Goal: Task Accomplishment & Management: Complete application form

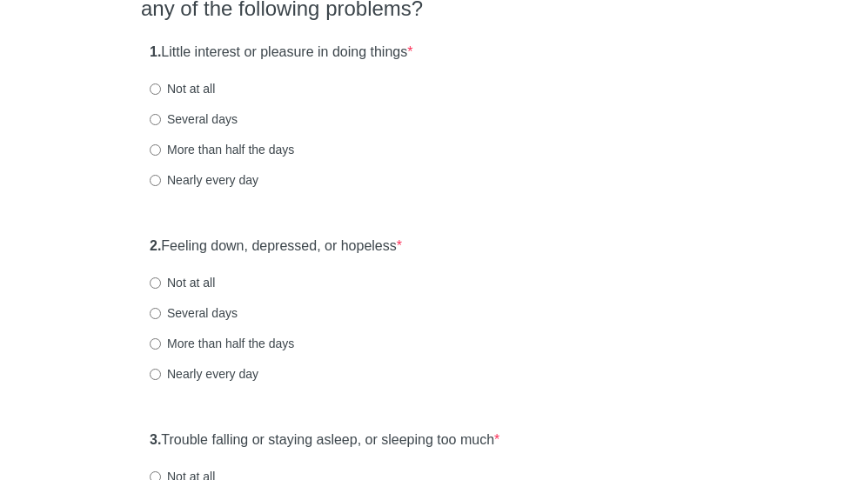
scroll to position [201, 0]
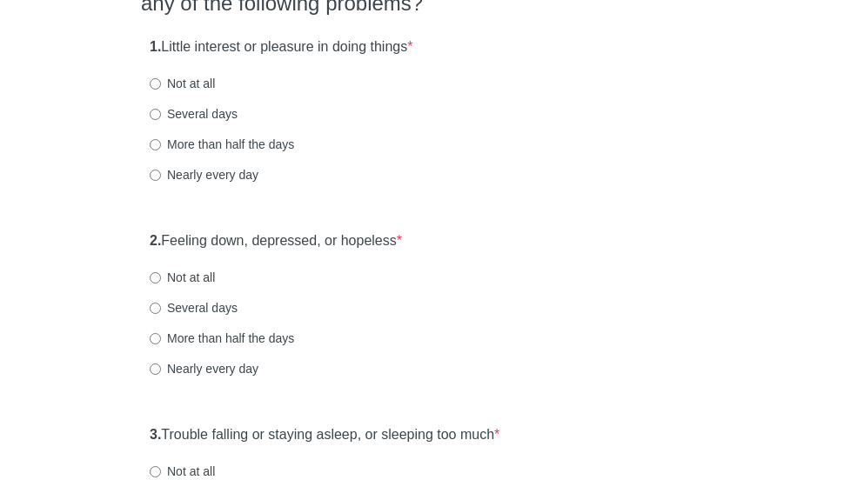
click at [280, 145] on label "More than half the days" at bounding box center [222, 144] width 144 height 17
click at [161, 145] on input "More than half the days" at bounding box center [155, 144] width 11 height 11
radio input "true"
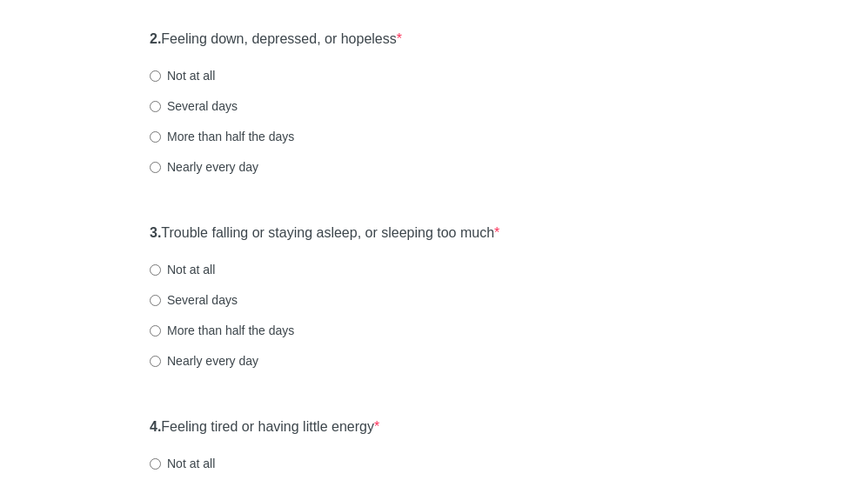
scroll to position [405, 0]
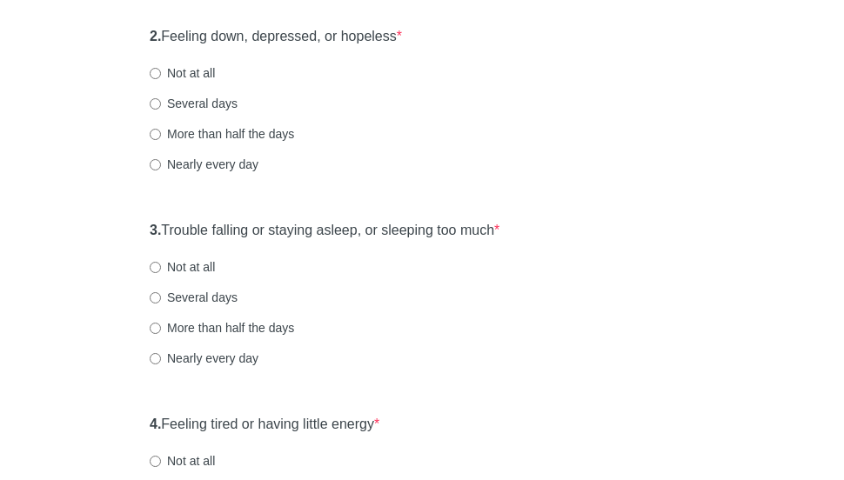
click at [242, 131] on label "More than half the days" at bounding box center [222, 133] width 144 height 17
click at [161, 131] on input "More than half the days" at bounding box center [155, 134] width 11 height 11
radio input "true"
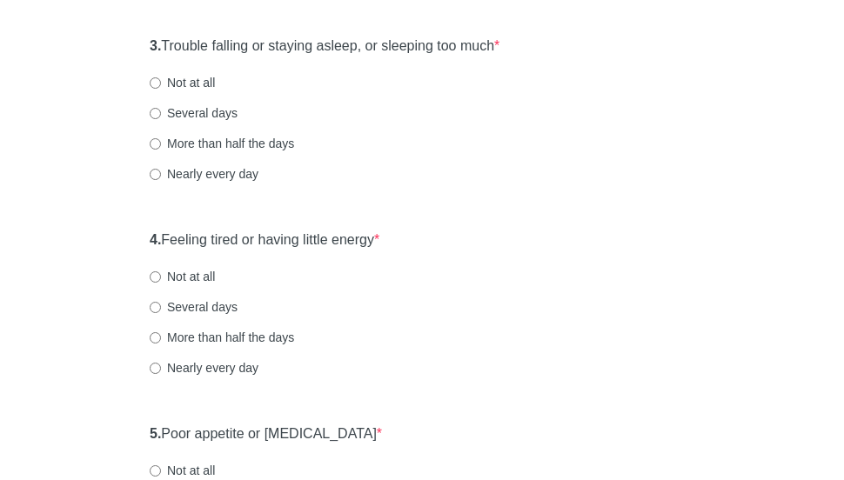
scroll to position [596, 0]
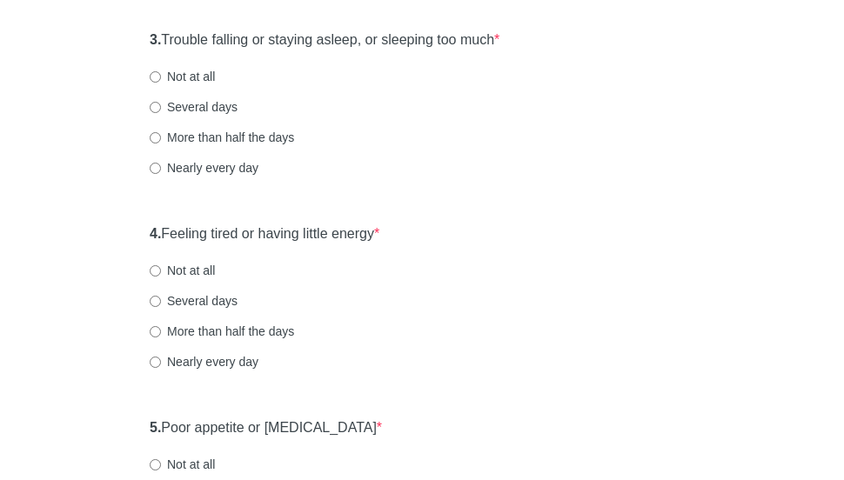
click at [240, 160] on label "Nearly every day" at bounding box center [204, 167] width 109 height 17
click at [161, 163] on input "Nearly every day" at bounding box center [155, 168] width 11 height 11
radio input "true"
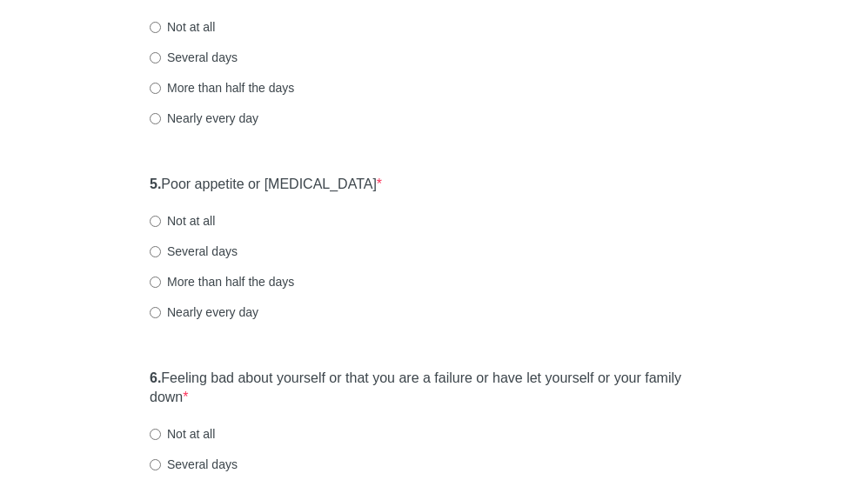
scroll to position [842, 0]
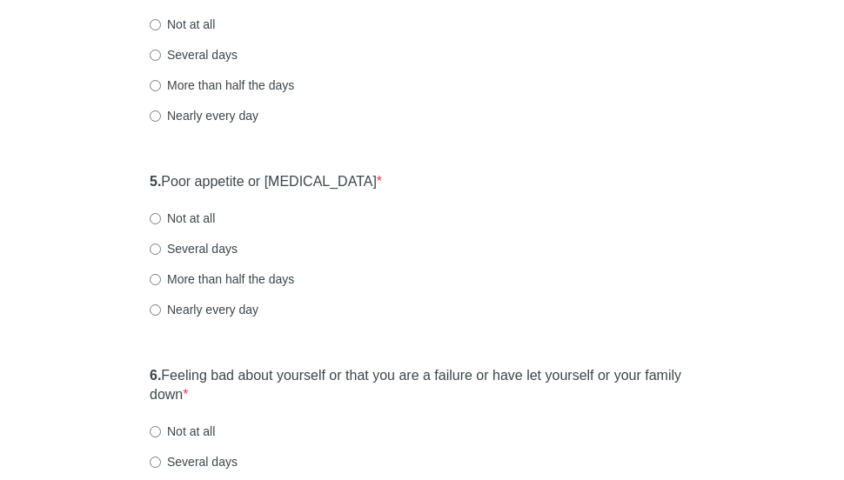
click at [199, 112] on label "Nearly every day" at bounding box center [204, 115] width 109 height 17
click at [161, 112] on input "Nearly every day" at bounding box center [155, 115] width 11 height 11
radio input "true"
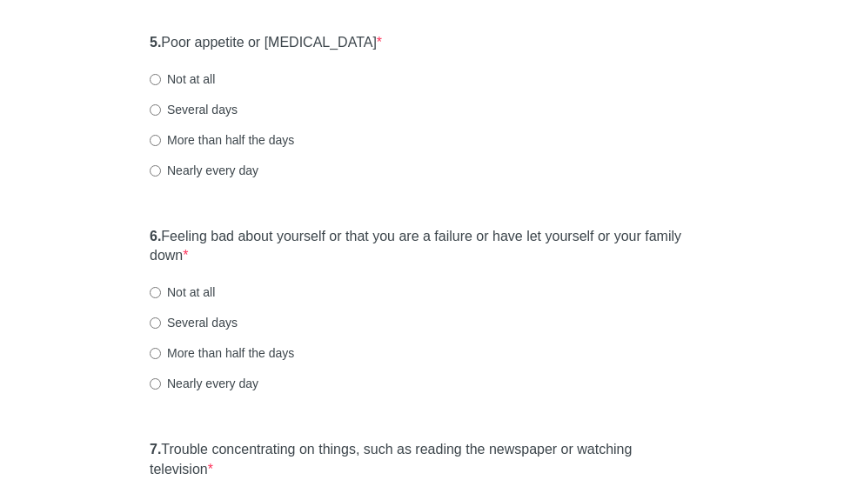
scroll to position [985, 0]
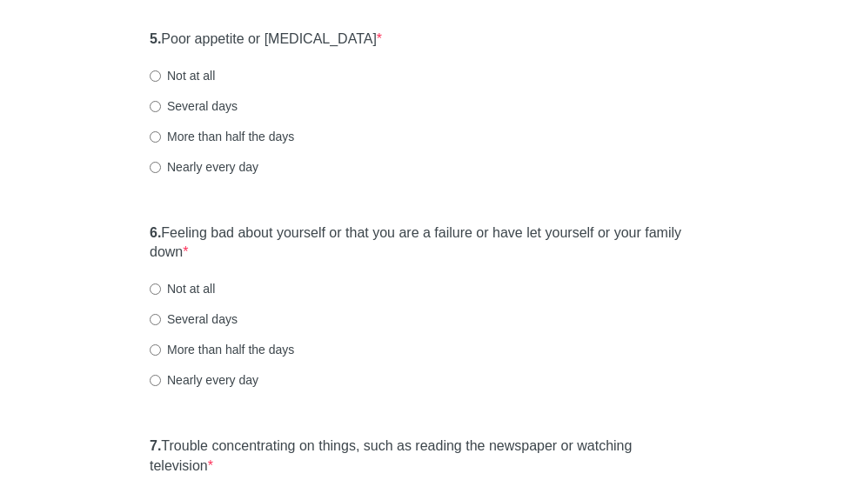
click at [233, 134] on label "More than half the days" at bounding box center [222, 136] width 144 height 17
click at [161, 134] on input "More than half the days" at bounding box center [155, 136] width 11 height 11
radio input "true"
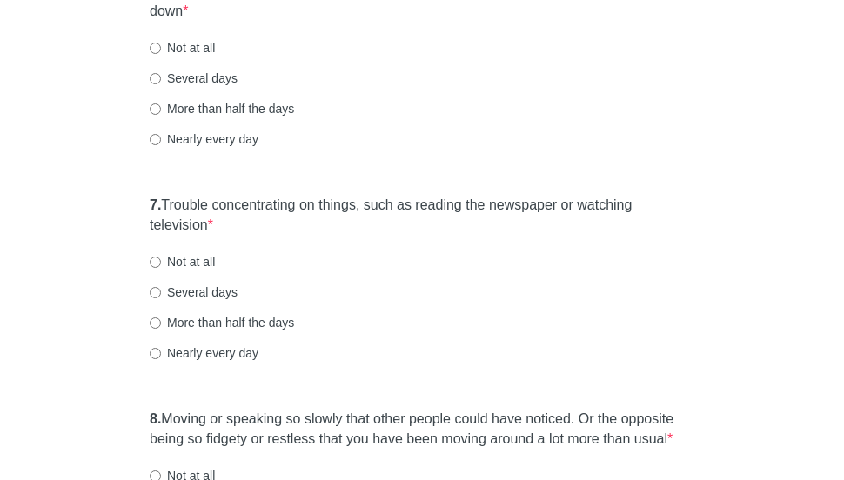
scroll to position [1229, 0]
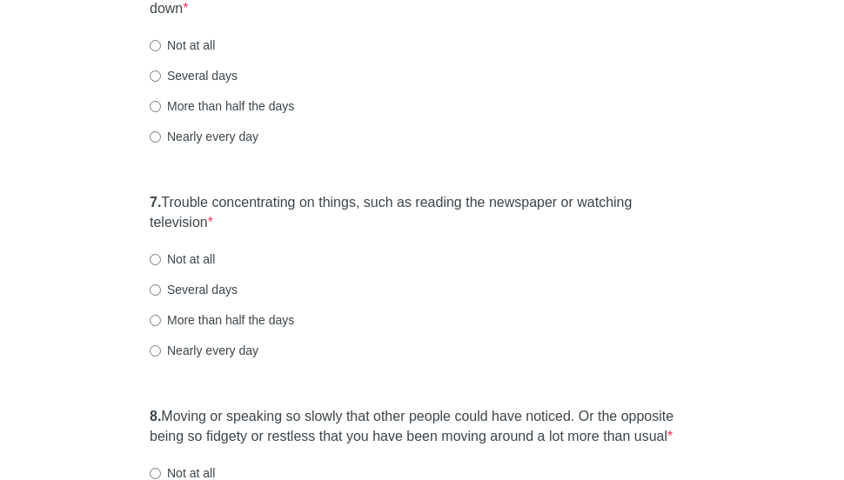
click at [170, 104] on label "More than half the days" at bounding box center [222, 105] width 144 height 17
click at [161, 104] on input "More than half the days" at bounding box center [155, 106] width 11 height 11
radio input "true"
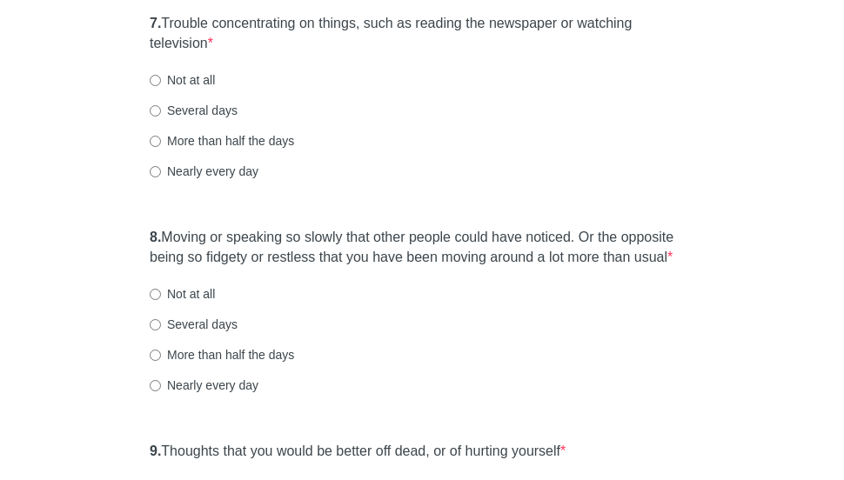
scroll to position [1410, 0]
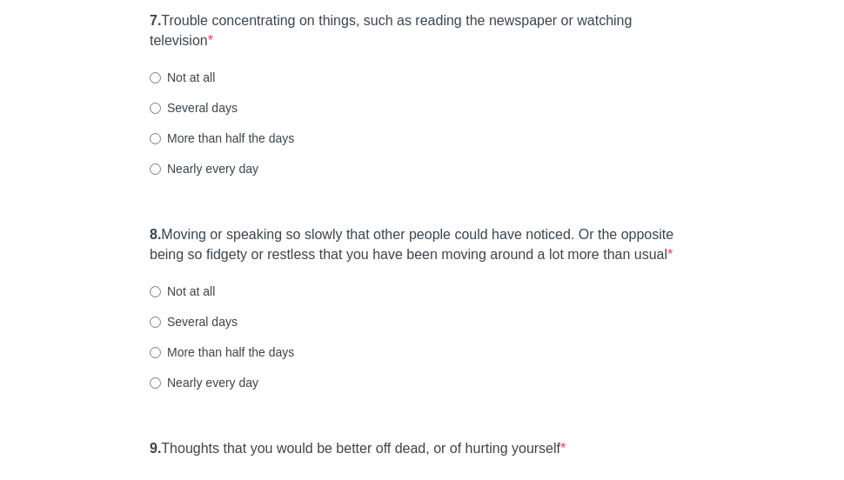
click at [200, 173] on label "Nearly every day" at bounding box center [204, 168] width 109 height 17
click at [161, 173] on input "Nearly every day" at bounding box center [155, 169] width 11 height 11
radio input "true"
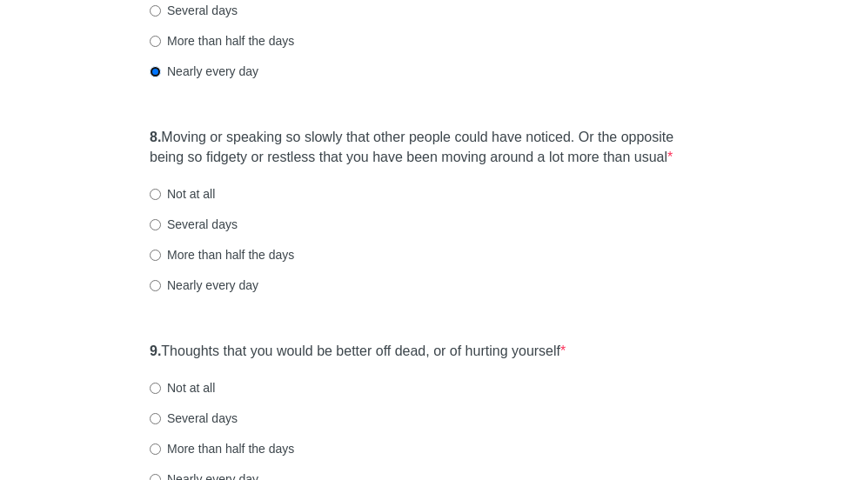
scroll to position [1510, 0]
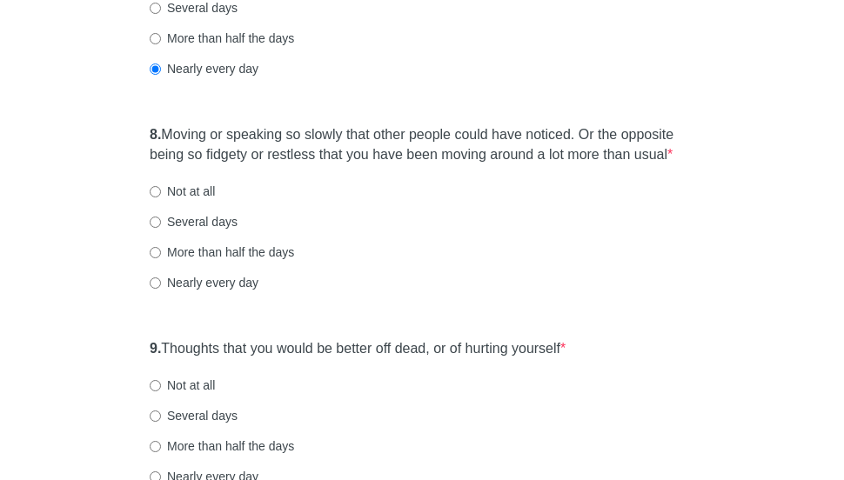
click at [257, 248] on label "More than half the days" at bounding box center [222, 252] width 144 height 17
click at [161, 248] on input "More than half the days" at bounding box center [155, 252] width 11 height 11
radio input "true"
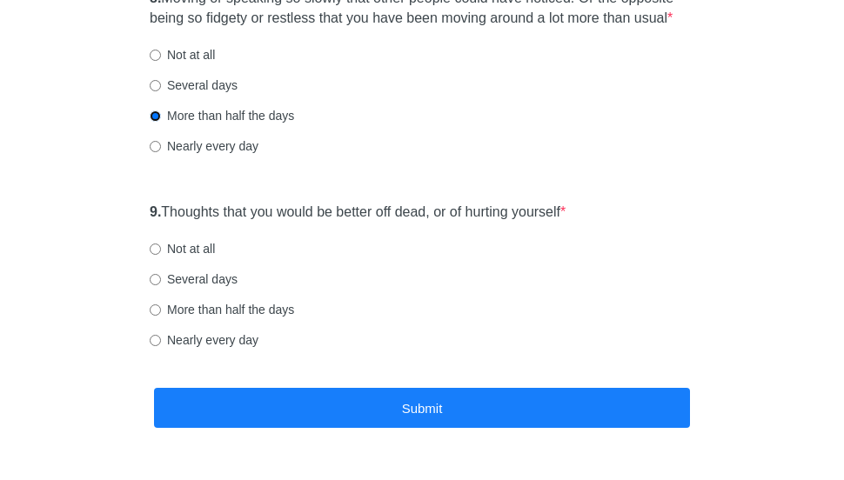
scroll to position [1650, 0]
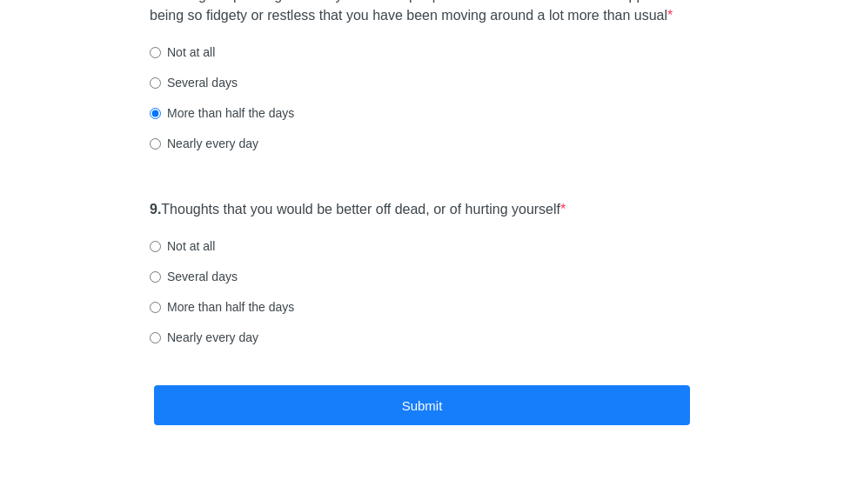
click at [205, 240] on label "Not at all" at bounding box center [182, 246] width 65 height 17
click at [161, 241] on input "Not at all" at bounding box center [155, 246] width 11 height 11
radio input "true"
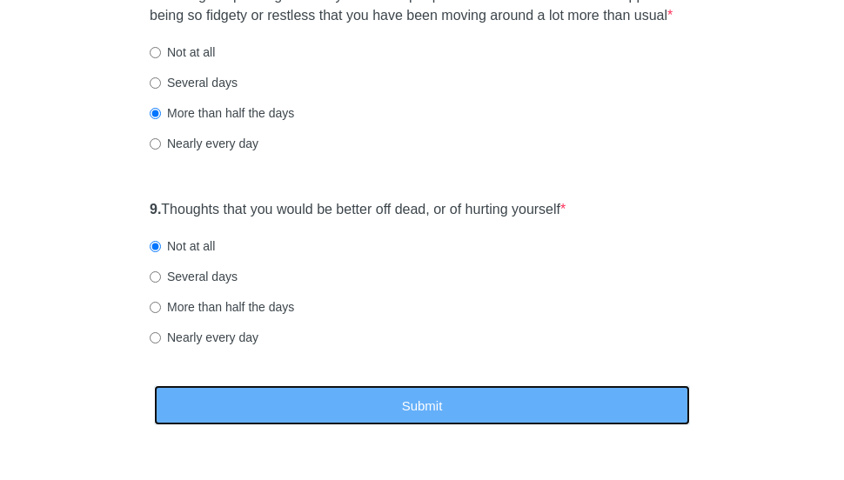
click at [267, 399] on button "Submit" at bounding box center [422, 405] width 536 height 41
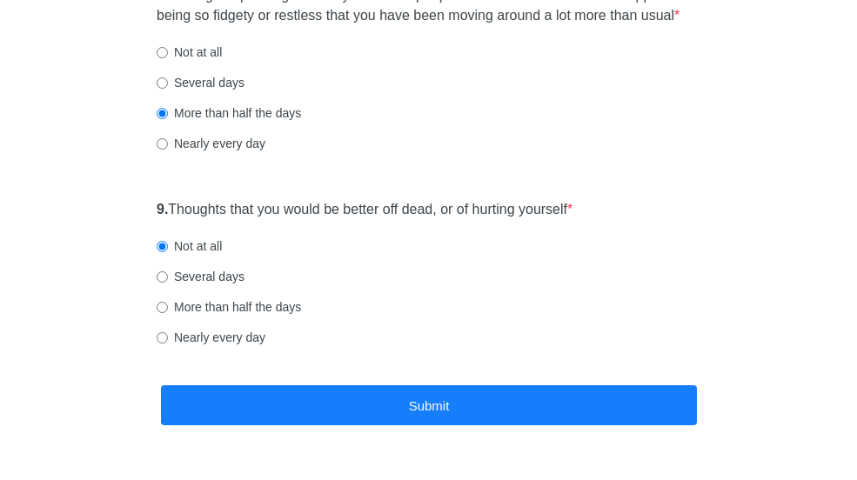
scroll to position [0, 0]
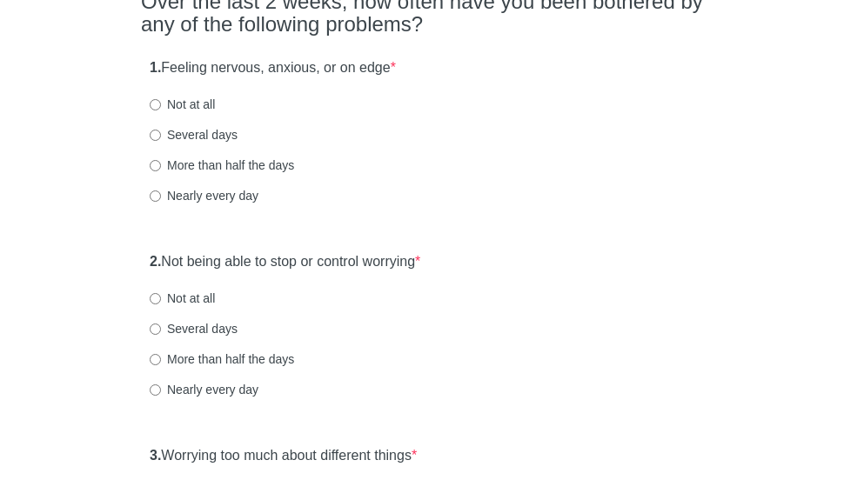
scroll to position [184, 0]
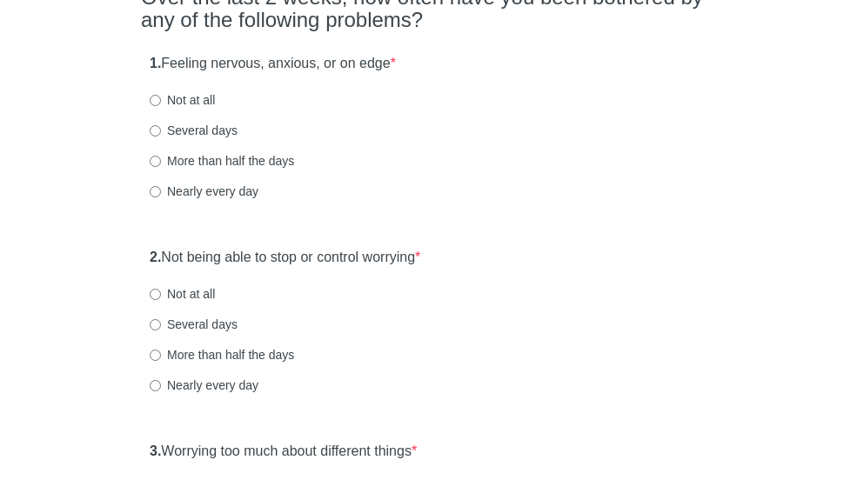
drag, startPoint x: 0, startPoint y: 0, endPoint x: 846, endPoint y: 100, distance: 851.6
click at [843, 100] on html "General Anxiety Disorder Over the last 2 weeks, how often have you been bothere…" at bounding box center [422, 56] width 844 height 480
click at [277, 156] on label "More than half the days" at bounding box center [222, 160] width 144 height 17
click at [161, 156] on input "More than half the days" at bounding box center [155, 161] width 11 height 11
radio input "true"
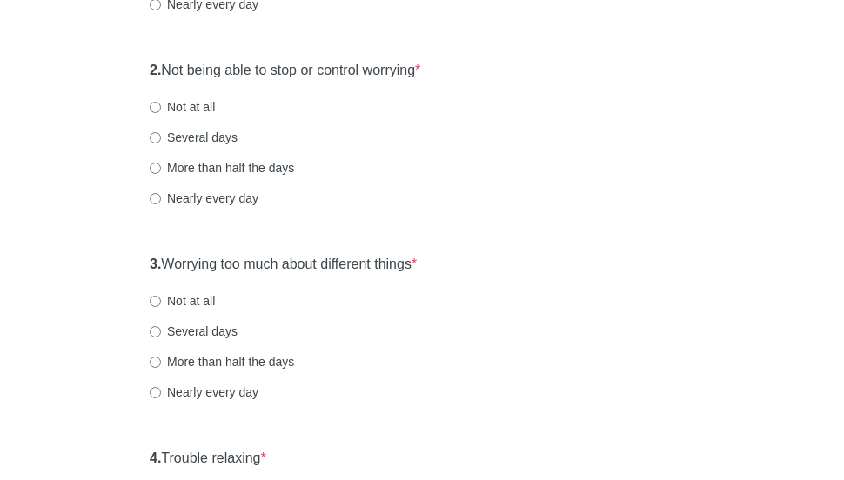
scroll to position [374, 0]
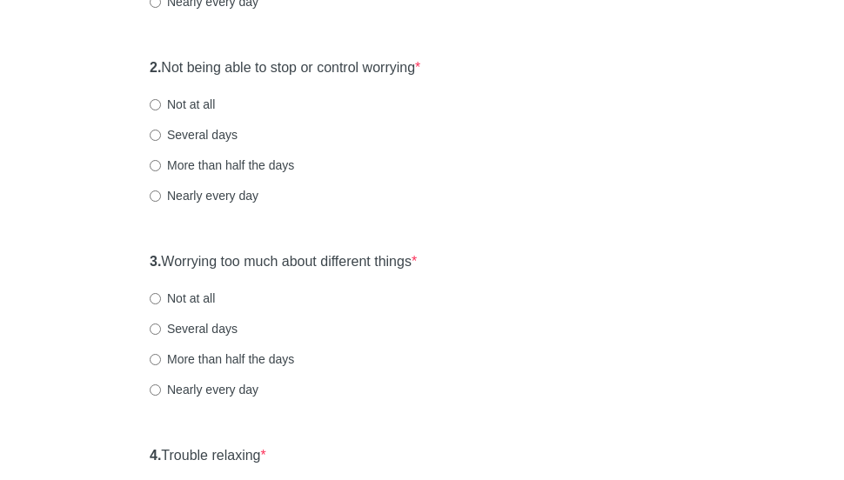
click at [234, 197] on label "Nearly every day" at bounding box center [204, 195] width 109 height 17
click at [161, 197] on input "Nearly every day" at bounding box center [155, 196] width 11 height 11
radio input "true"
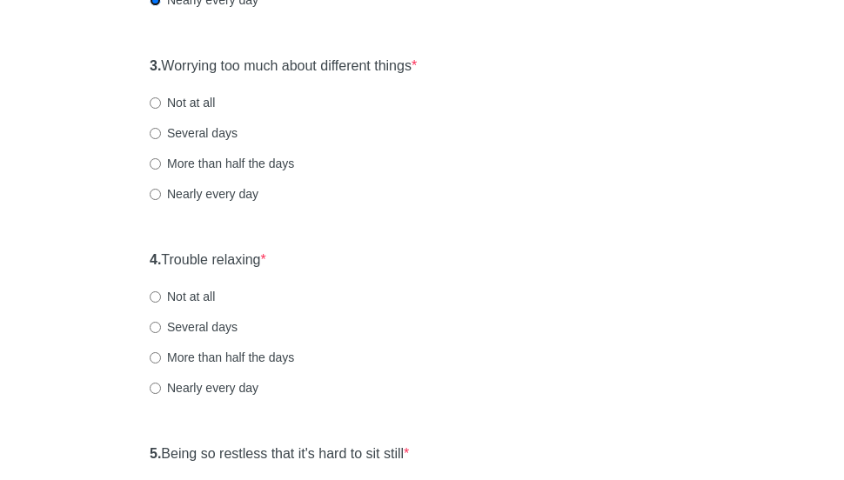
scroll to position [577, 0]
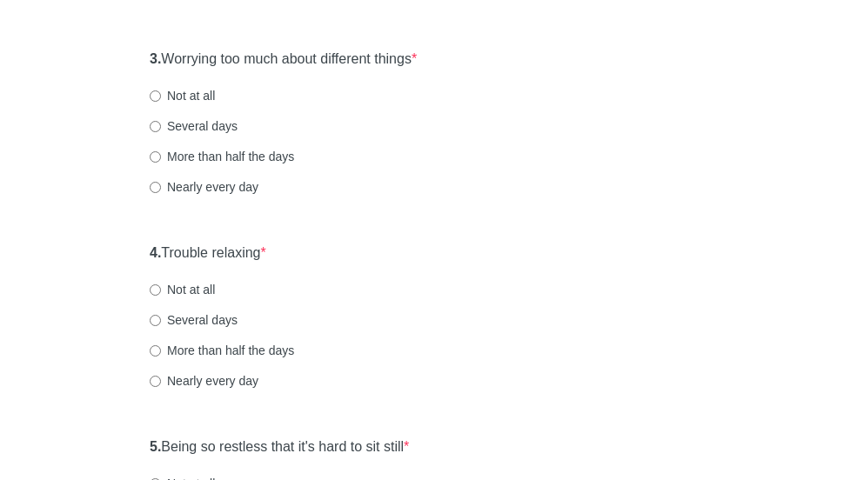
click at [239, 193] on label "Nearly every day" at bounding box center [204, 186] width 109 height 17
click at [161, 193] on input "Nearly every day" at bounding box center [155, 187] width 11 height 11
radio input "true"
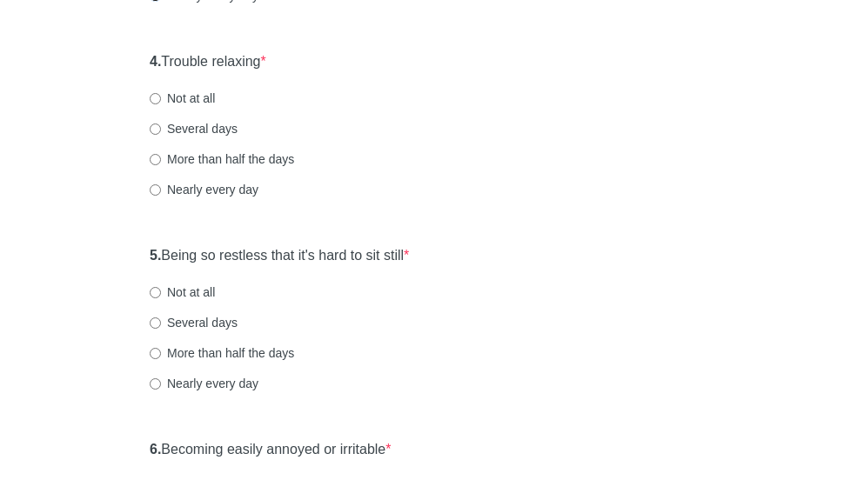
scroll to position [777, 0]
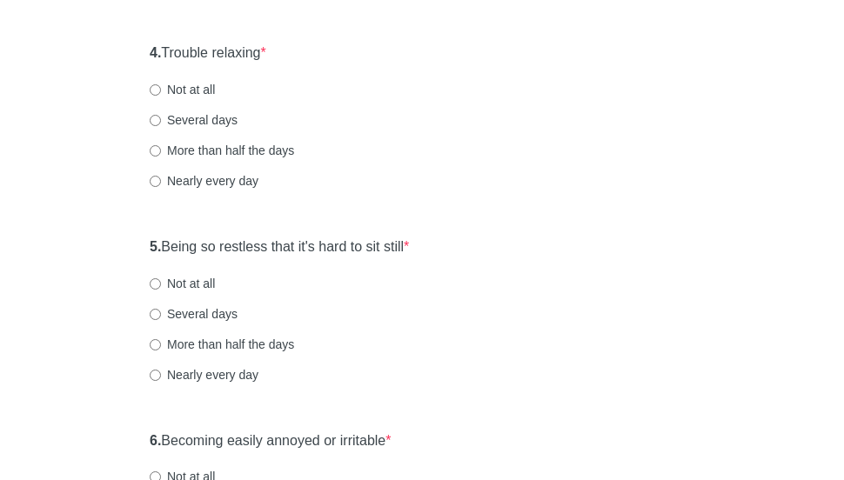
click at [228, 178] on label "Nearly every day" at bounding box center [204, 180] width 109 height 17
click at [161, 178] on input "Nearly every day" at bounding box center [155, 181] width 11 height 11
radio input "true"
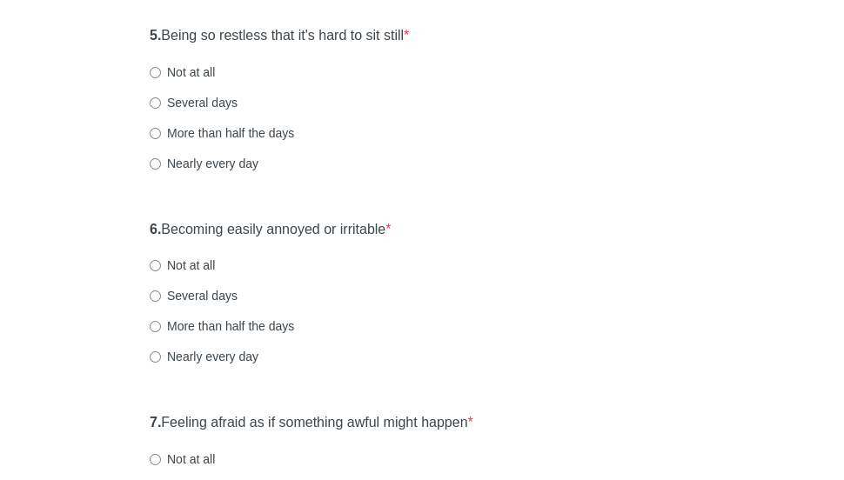
scroll to position [998, 0]
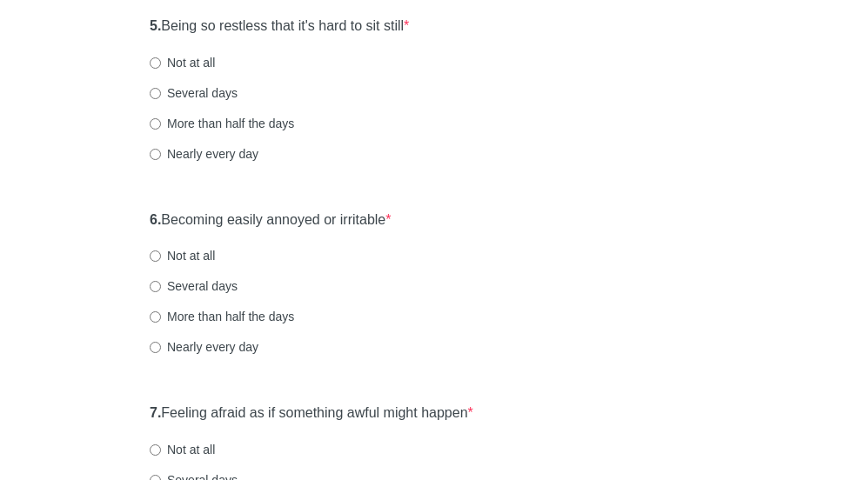
click at [279, 116] on label "More than half the days" at bounding box center [222, 123] width 144 height 17
click at [161, 118] on input "More than half the days" at bounding box center [155, 123] width 11 height 11
radio input "true"
click at [238, 152] on label "Nearly every day" at bounding box center [204, 153] width 109 height 17
click at [161, 152] on input "Nearly every day" at bounding box center [155, 154] width 11 height 11
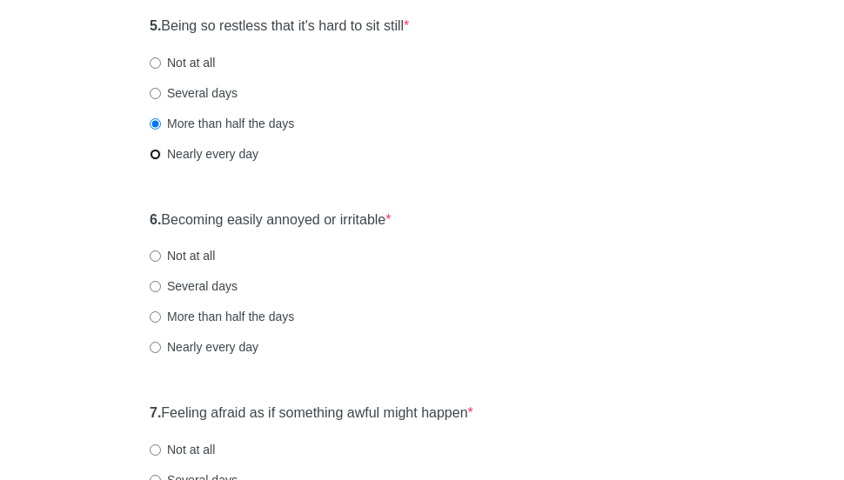
radio input "true"
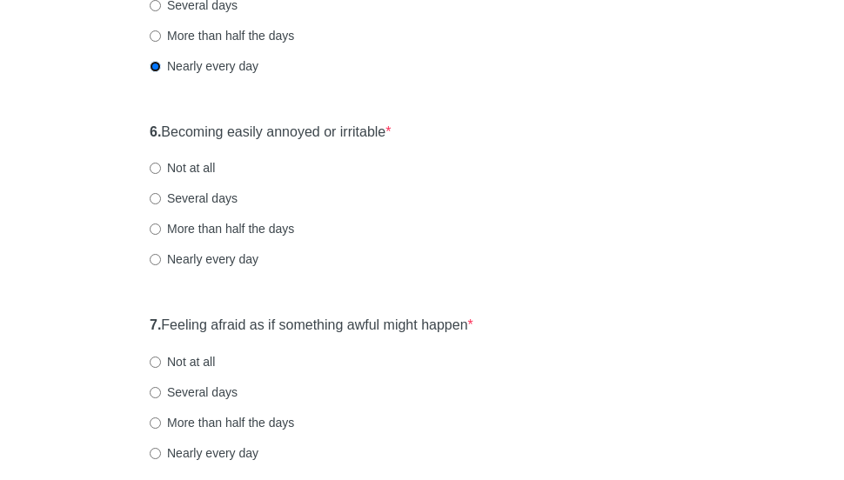
scroll to position [1088, 0]
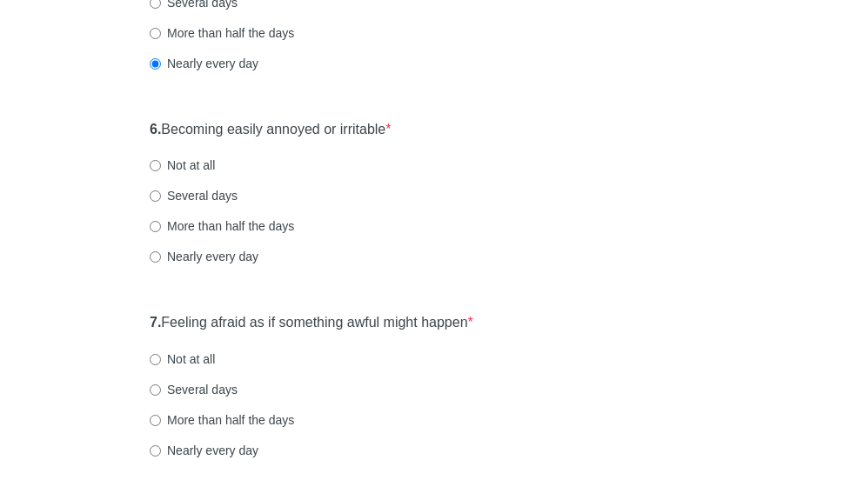
click at [274, 225] on label "More than half the days" at bounding box center [222, 226] width 144 height 17
click at [161, 225] on input "More than half the days" at bounding box center [155, 226] width 11 height 11
radio input "true"
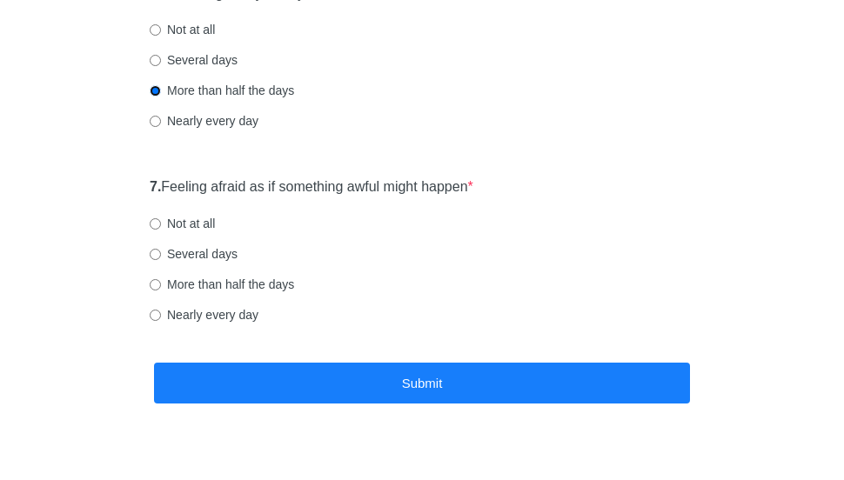
scroll to position [1252, 0]
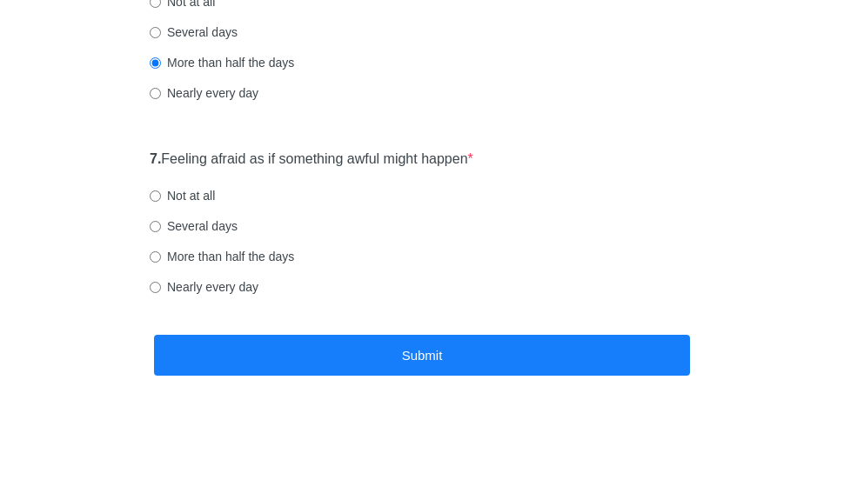
click at [172, 287] on label "Nearly every day" at bounding box center [204, 286] width 109 height 17
click at [161, 287] on input "Nearly every day" at bounding box center [155, 287] width 11 height 11
radio input "true"
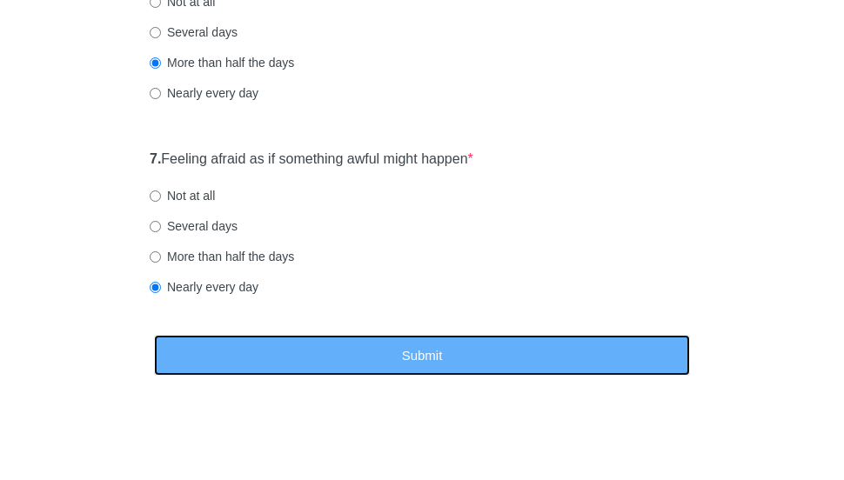
click at [317, 363] on button "Submit" at bounding box center [422, 355] width 536 height 41
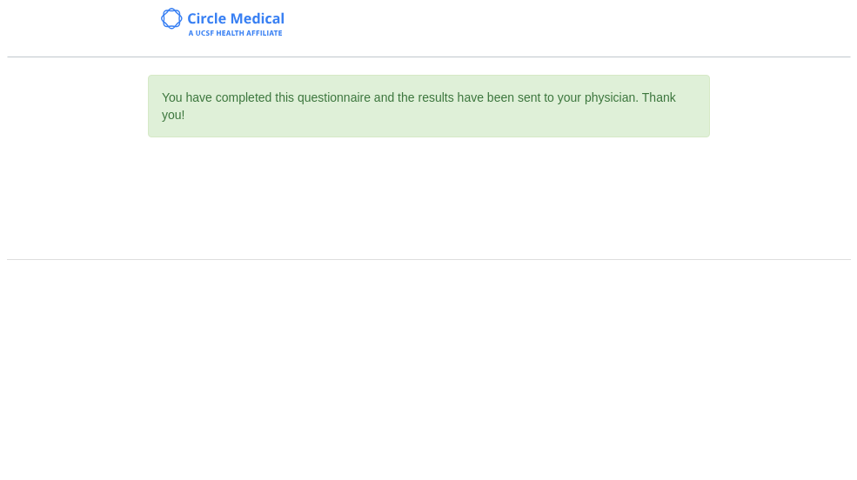
scroll to position [0, 0]
